Goal: Task Accomplishment & Management: Use online tool/utility

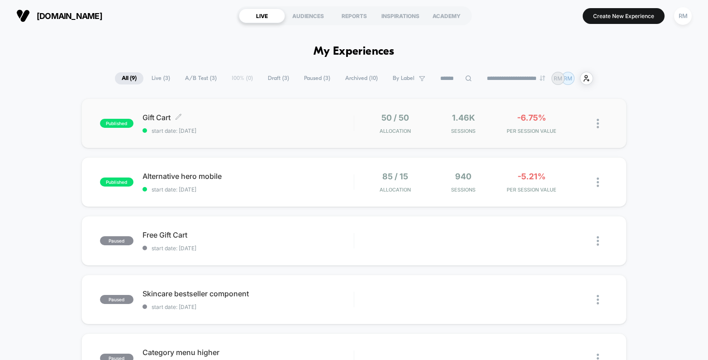
click at [286, 122] on div "Gift Cart Click to edit experience details Click to edit experience details sta…" at bounding box center [247, 123] width 211 height 21
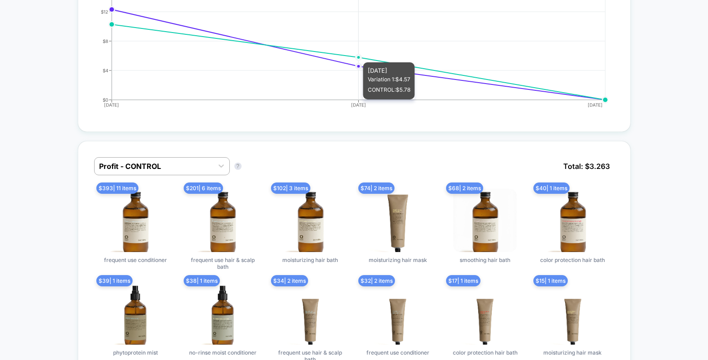
scroll to position [748, 0]
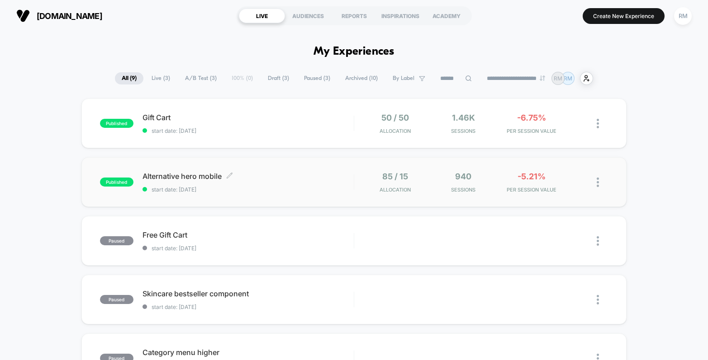
click at [310, 180] on span "Alternative hero mobile Click to edit experience details" at bounding box center [247, 176] width 211 height 9
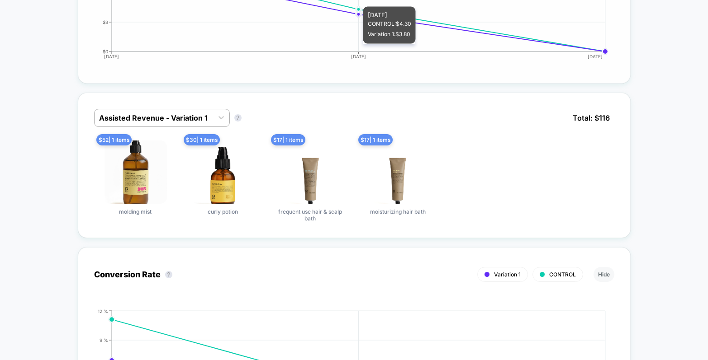
scroll to position [646, 0]
